Goal: Information Seeking & Learning: Check status

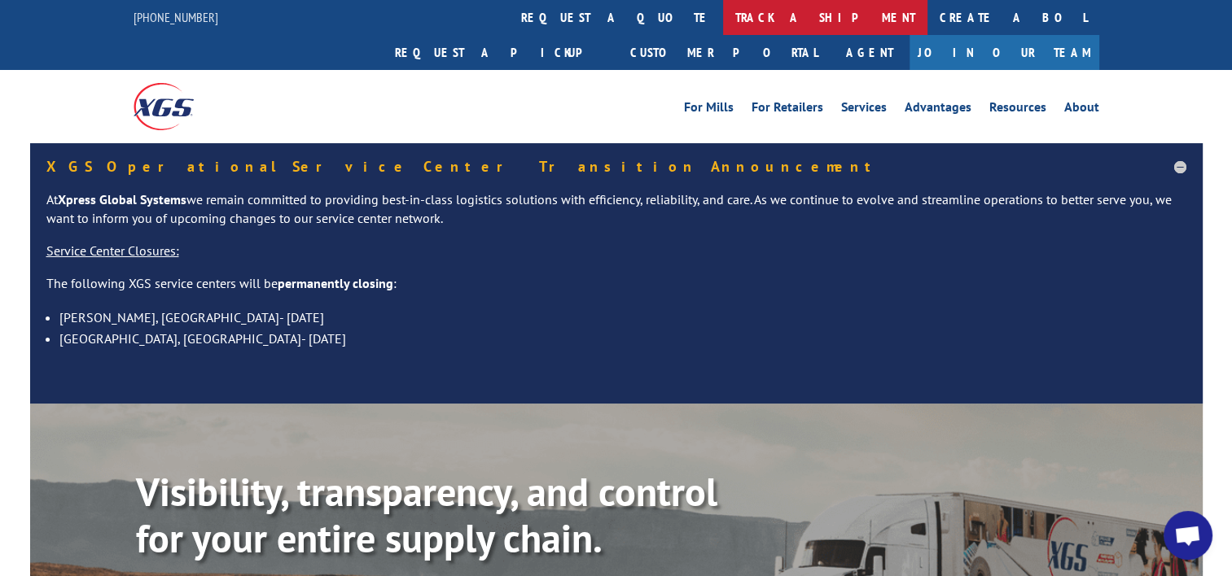
click at [723, 16] on link "track a shipment" at bounding box center [825, 17] width 204 height 35
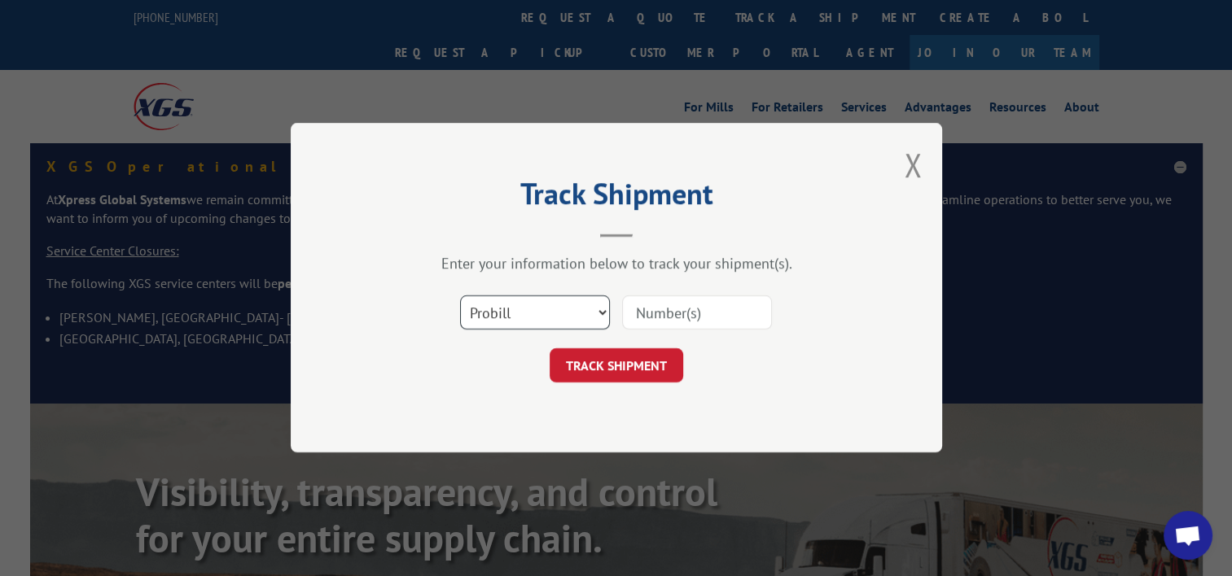
click at [534, 313] on select "Select category... Probill BOL PO" at bounding box center [535, 313] width 150 height 34
select select "bol"
click at [460, 296] on select "Select category... Probill BOL PO" at bounding box center [535, 313] width 150 height 34
click at [677, 308] on input at bounding box center [697, 313] width 150 height 34
paste input "TFD-040160.A"
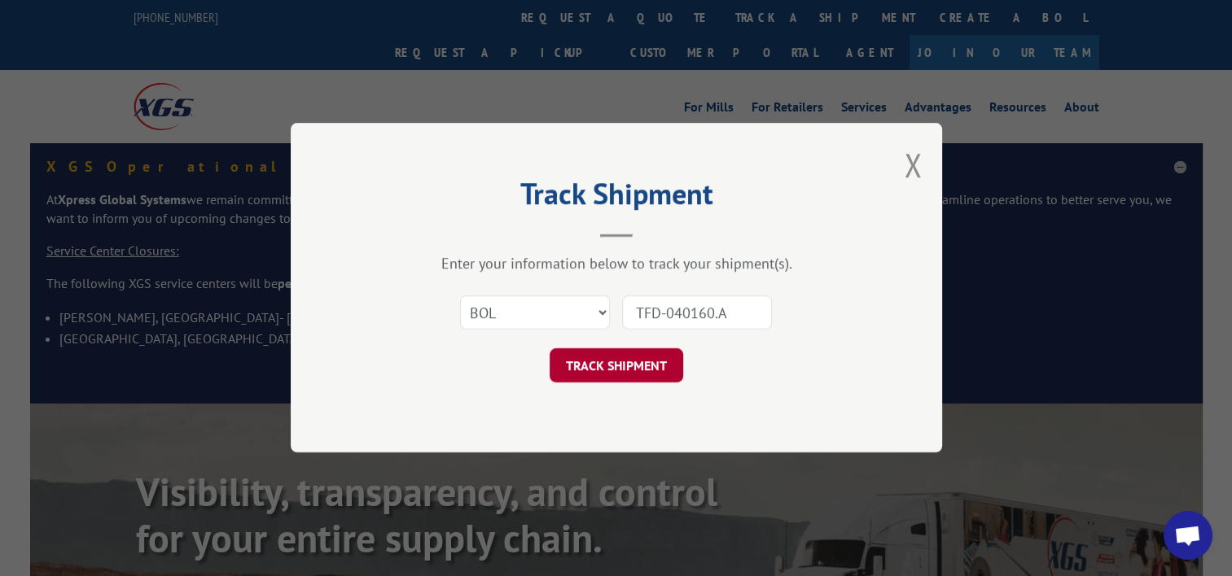
type input "TFD-040160.A"
click at [661, 361] on button "TRACK SHIPMENT" at bounding box center [617, 366] width 134 height 34
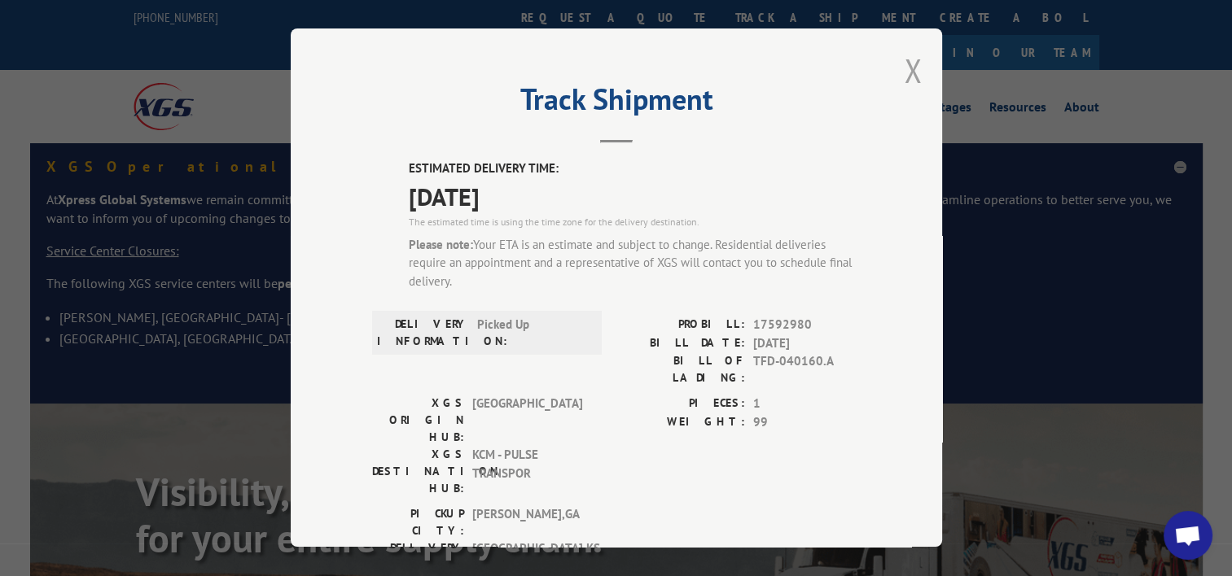
click at [904, 72] on button "Close modal" at bounding box center [913, 70] width 18 height 43
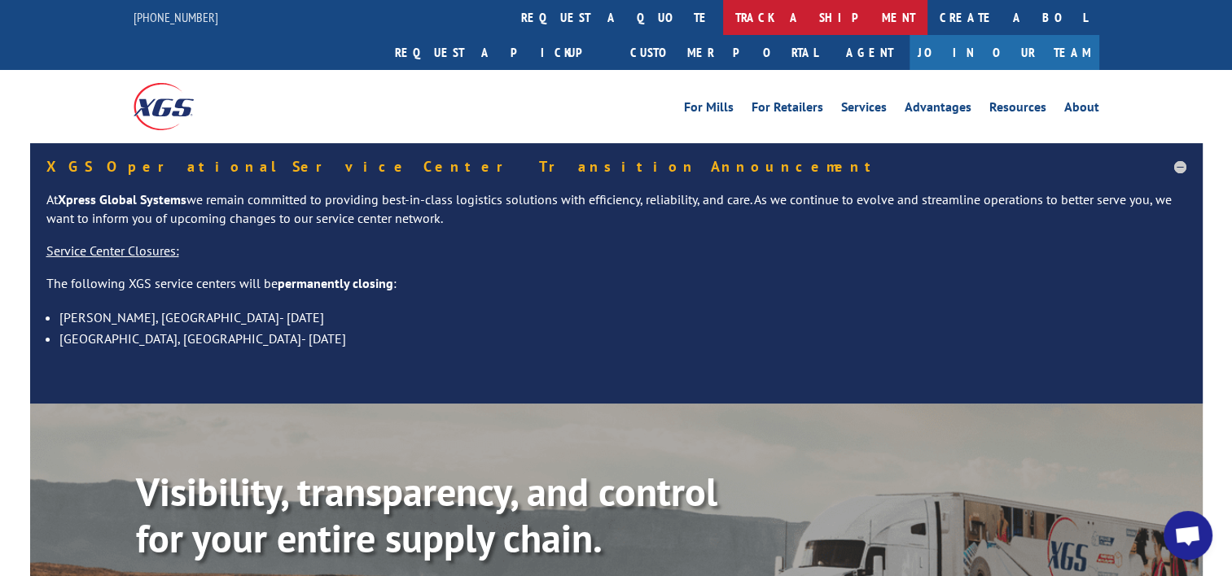
click at [723, 20] on link "track a shipment" at bounding box center [825, 17] width 204 height 35
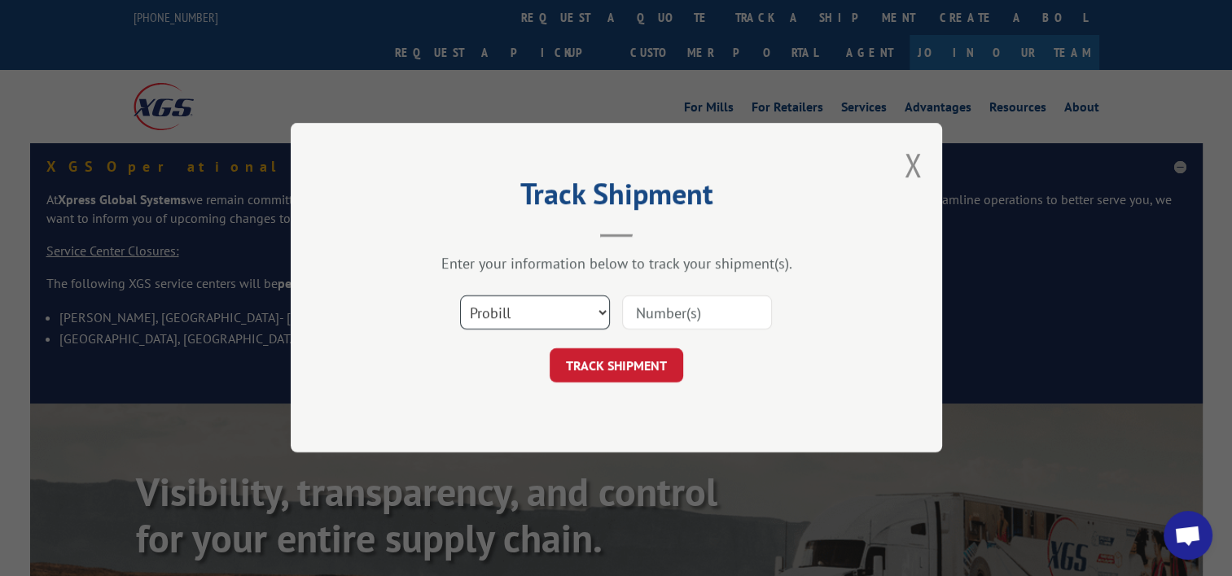
click at [535, 309] on select "Select category... Probill BOL PO" at bounding box center [535, 313] width 150 height 34
select select "bol"
click at [460, 296] on select "Select category... Probill BOL PO" at bounding box center [535, 313] width 150 height 34
click at [648, 313] on input at bounding box center [697, 313] width 150 height 34
paste input "TFD-040161.A"
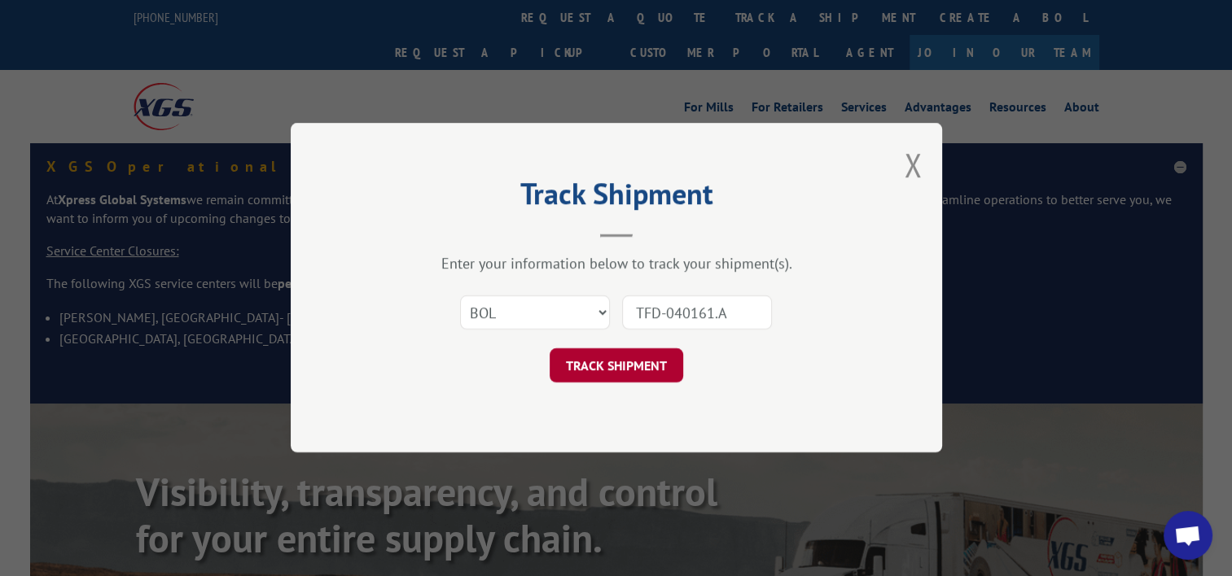
type input "TFD-040161.A"
click at [649, 365] on button "TRACK SHIPMENT" at bounding box center [617, 366] width 134 height 34
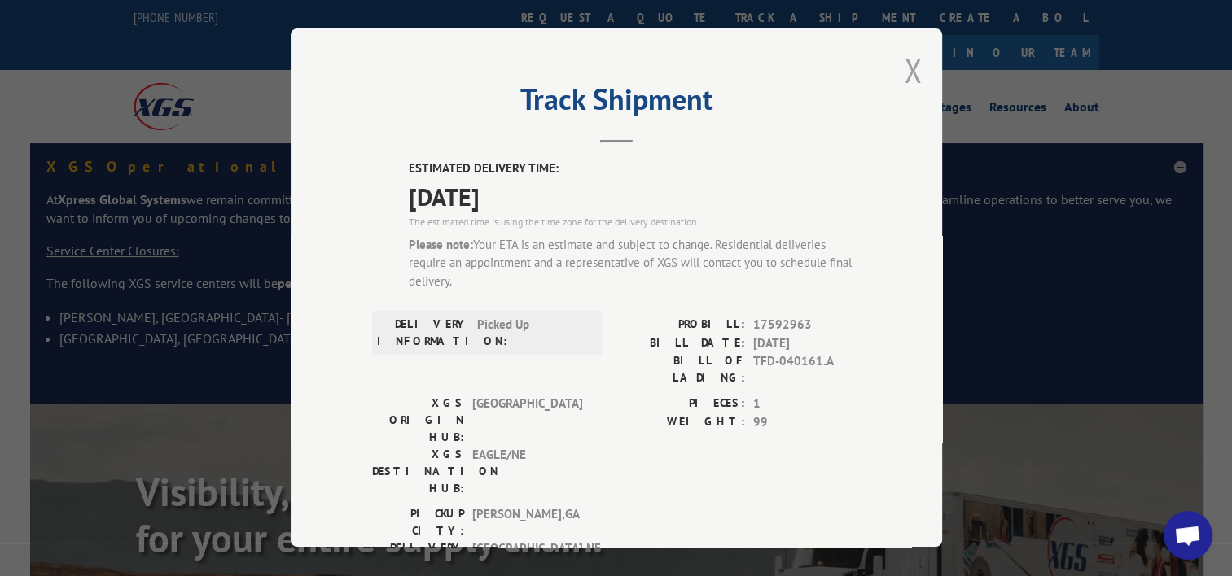
click at [904, 65] on button "Close modal" at bounding box center [913, 70] width 18 height 43
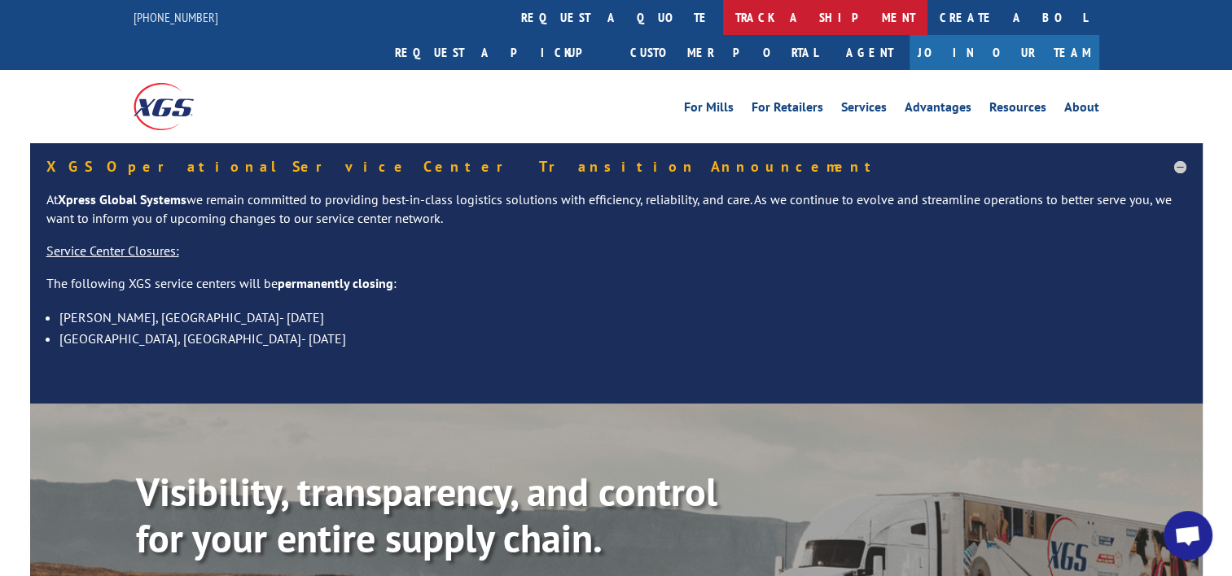
click at [723, 15] on link "track a shipment" at bounding box center [825, 17] width 204 height 35
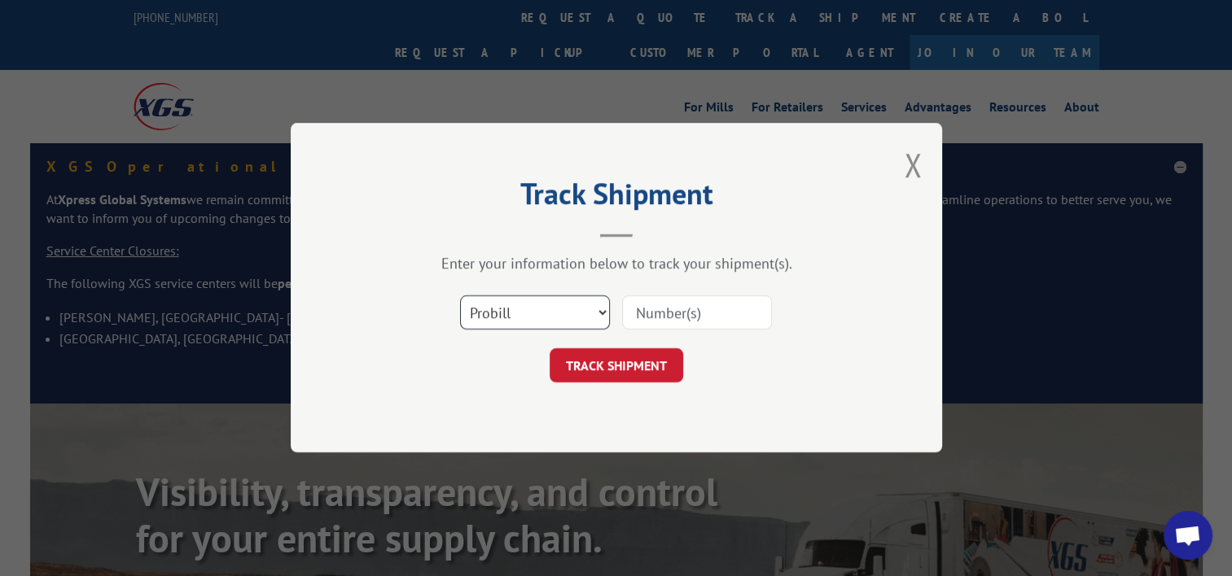
click at [539, 317] on select "Select category... Probill BOL PO" at bounding box center [535, 313] width 150 height 34
select select "bol"
click at [460, 296] on select "Select category... Probill BOL PO" at bounding box center [535, 313] width 150 height 34
click at [657, 318] on input at bounding box center [697, 313] width 150 height 34
paste input "TFD-040161.A"
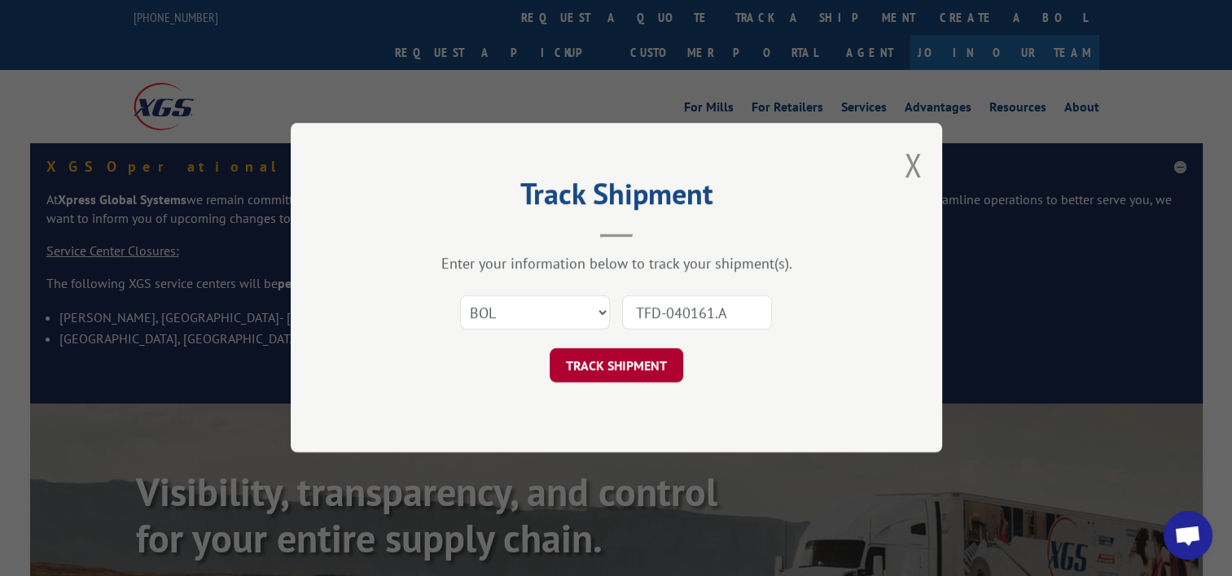
type input "TFD-040161.A"
click at [645, 365] on button "TRACK SHIPMENT" at bounding box center [617, 366] width 134 height 34
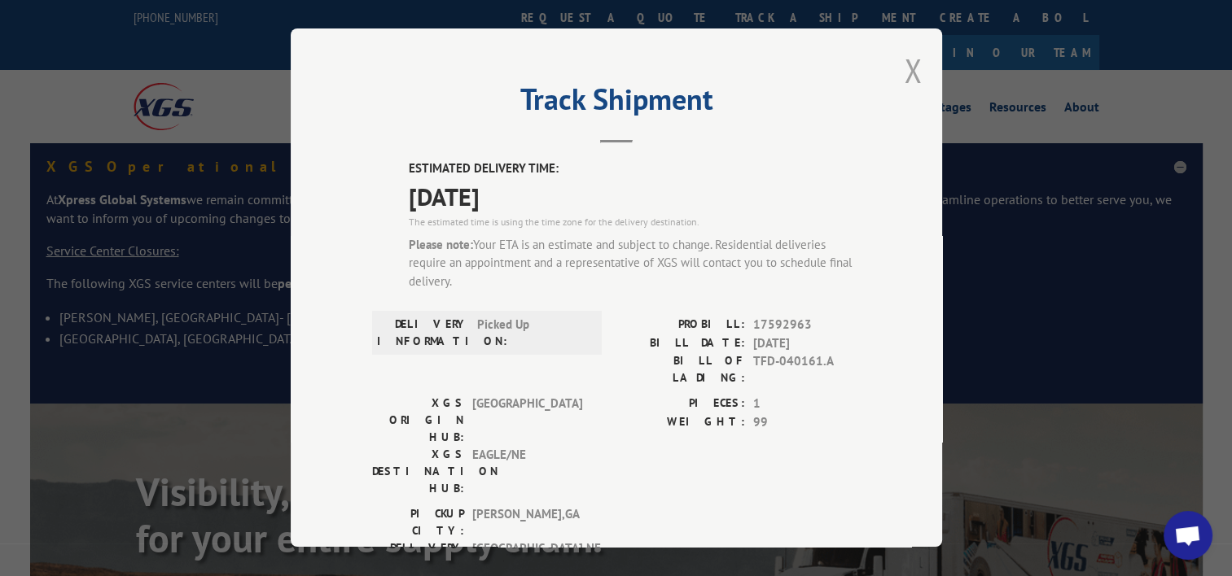
click at [904, 79] on button "Close modal" at bounding box center [913, 70] width 18 height 43
